Goal: Information Seeking & Learning: Learn about a topic

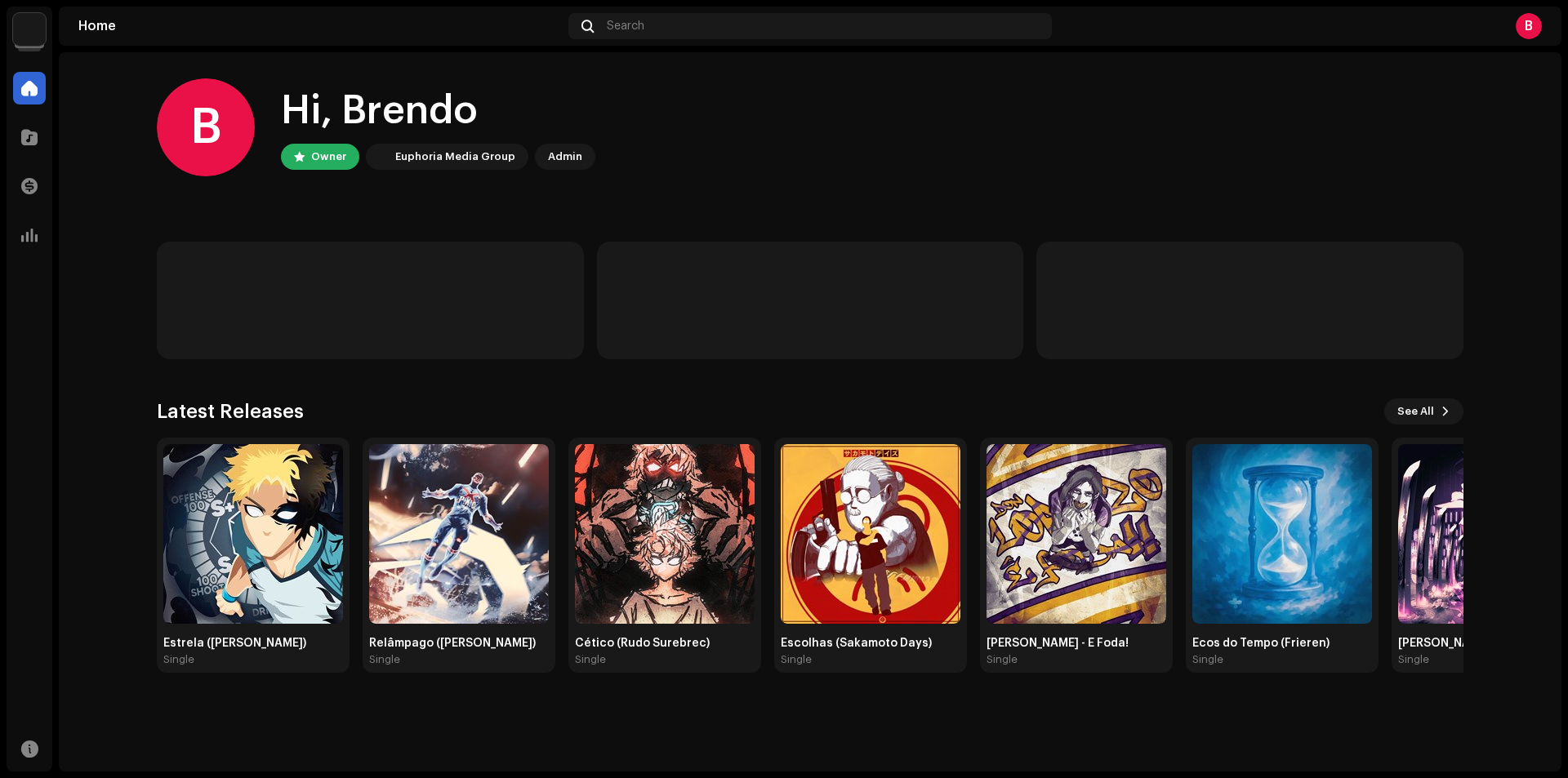
click at [324, 214] on div "B Hi, Brendo Owner Euphoria Media Group Admin Latest Releases See All Estrela (…" at bounding box center [809, 375] width 1306 height 646
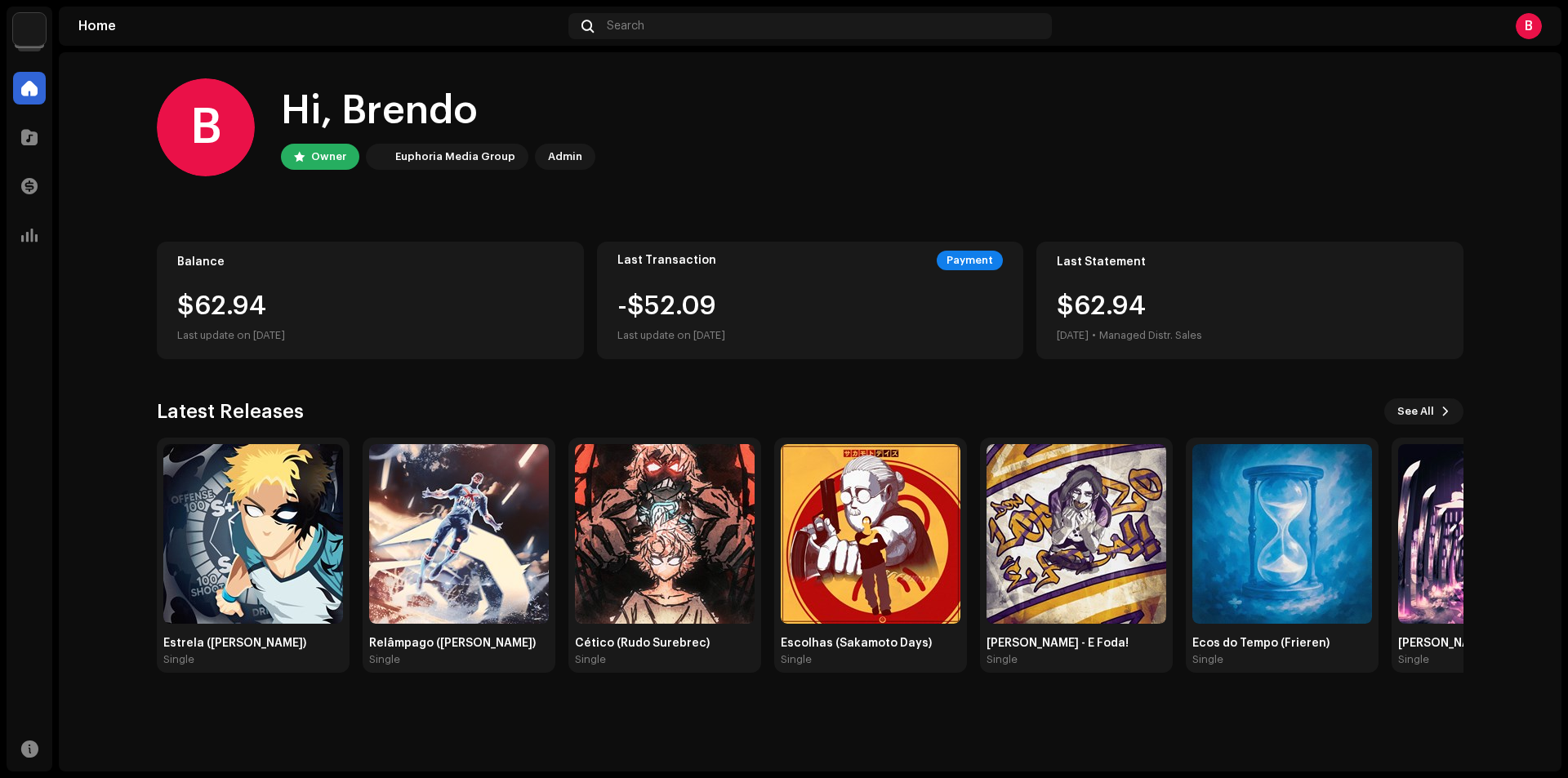
click at [165, 210] on div "B Hi, Brendo Owner Euphoria Media Group Admin Balance $62.94 Last update on [DA…" at bounding box center [809, 375] width 1306 height 646
click at [36, 228] on span at bounding box center [29, 234] width 16 height 13
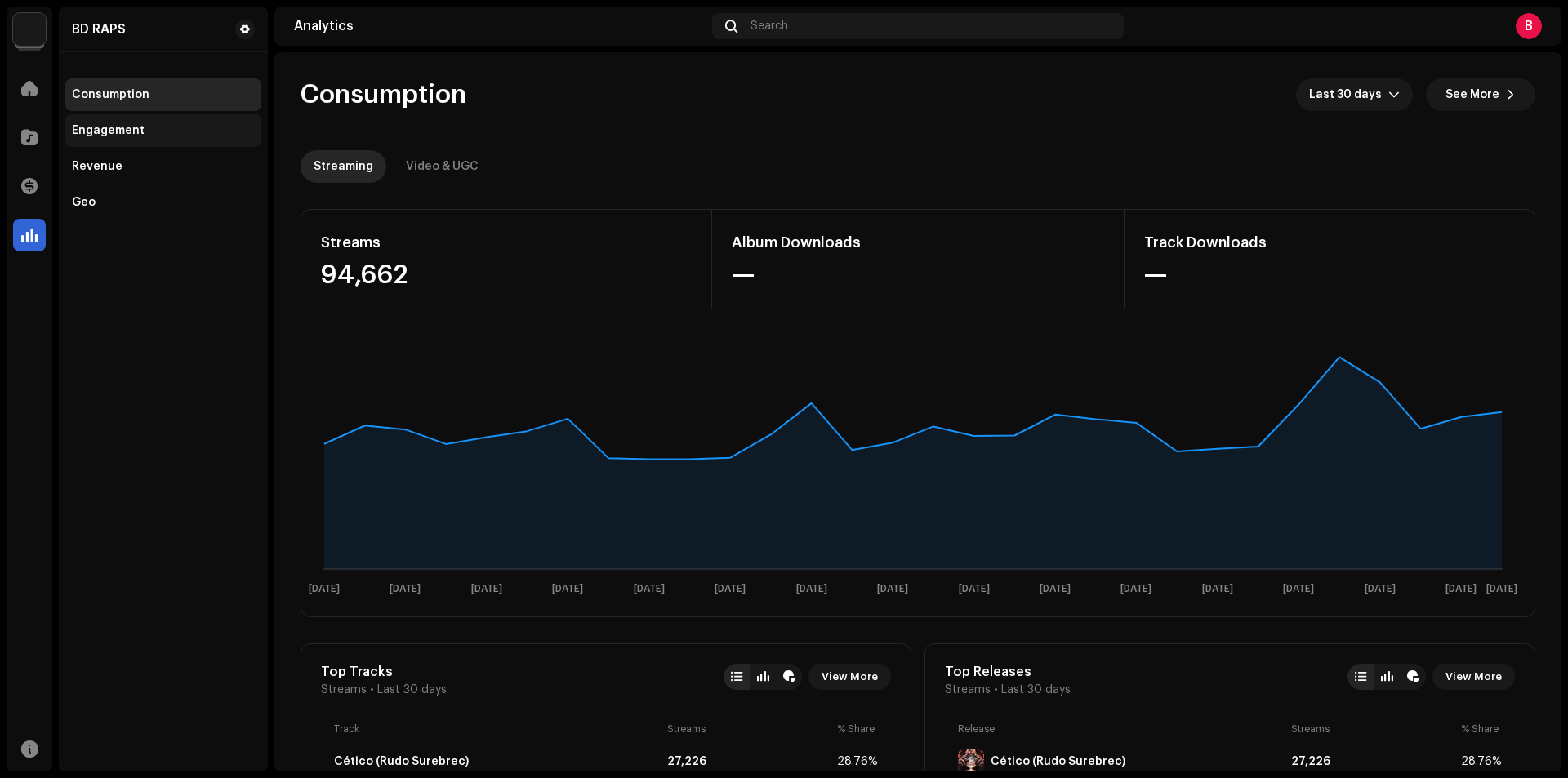
click at [156, 122] on div "Engagement" at bounding box center [163, 131] width 196 height 32
